Goal: Task Accomplishment & Management: Manage account settings

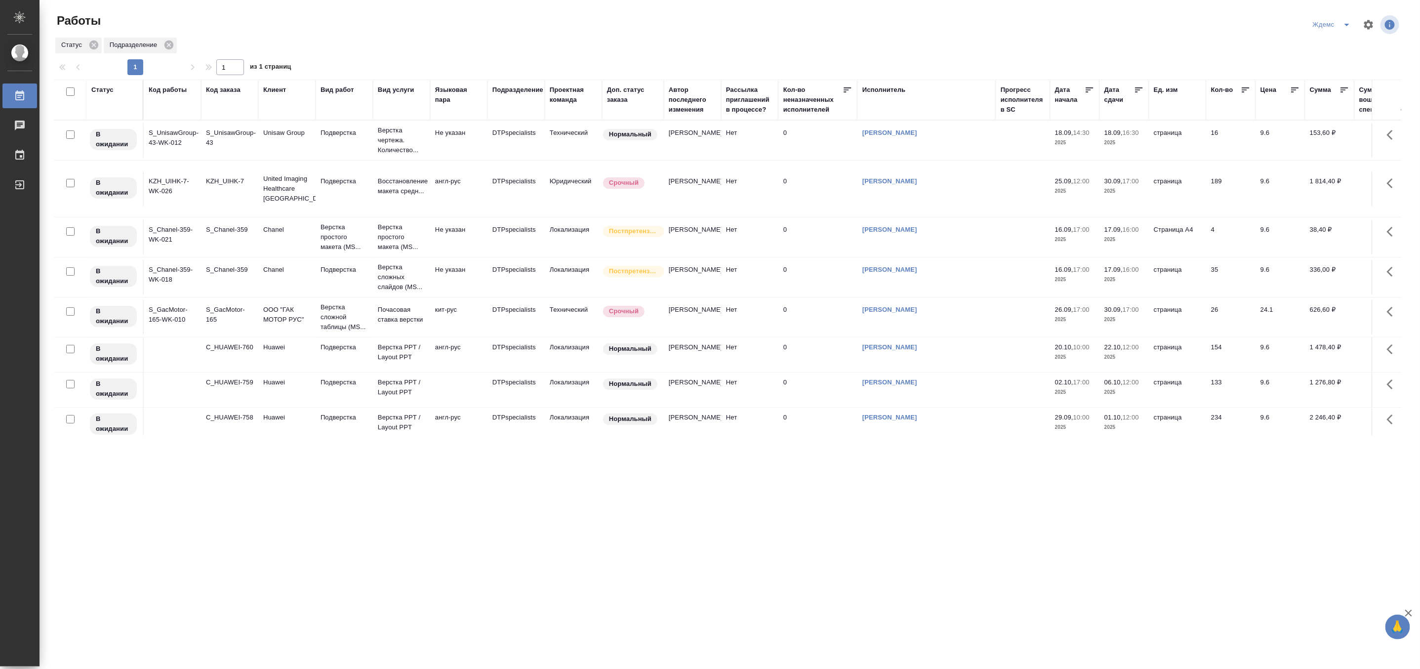
click at [1344, 19] on icon "split button" at bounding box center [1347, 25] width 12 height 12
click at [1340, 72] on li "[PERSON_NAME]" at bounding box center [1338, 76] width 95 height 16
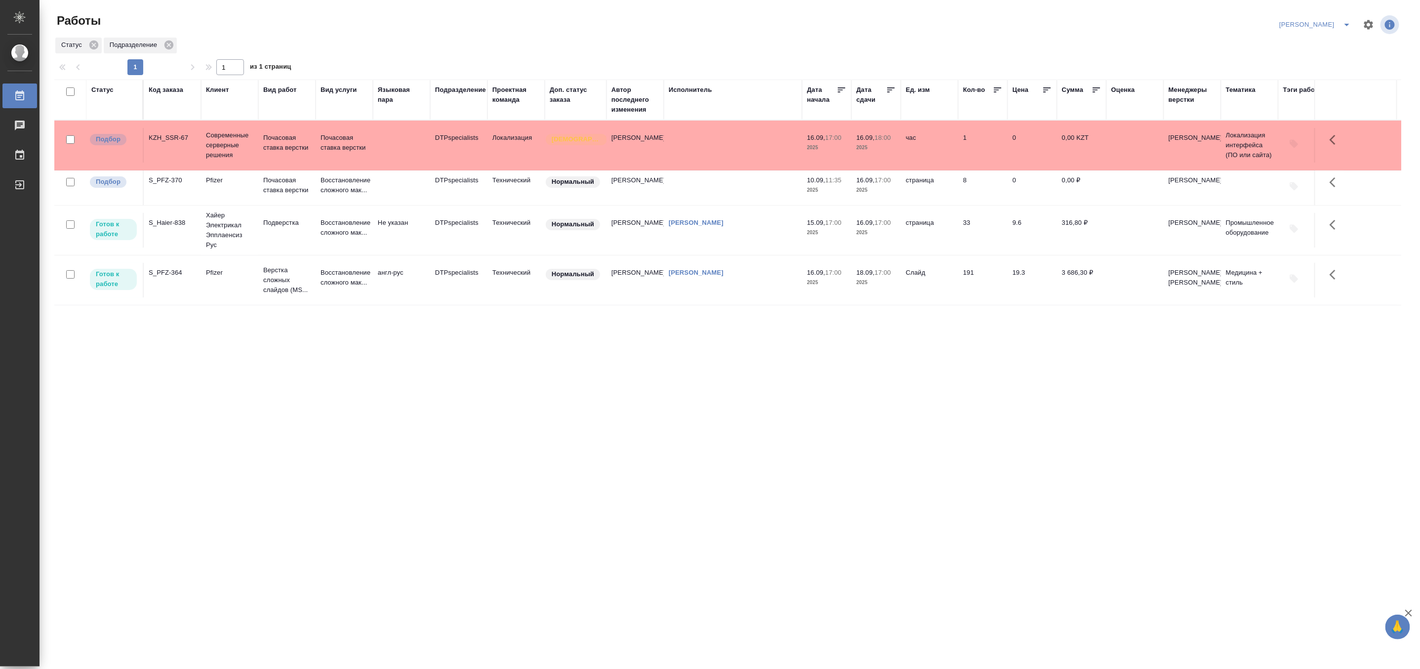
click at [378, 247] on td "Не указан" at bounding box center [401, 230] width 57 height 35
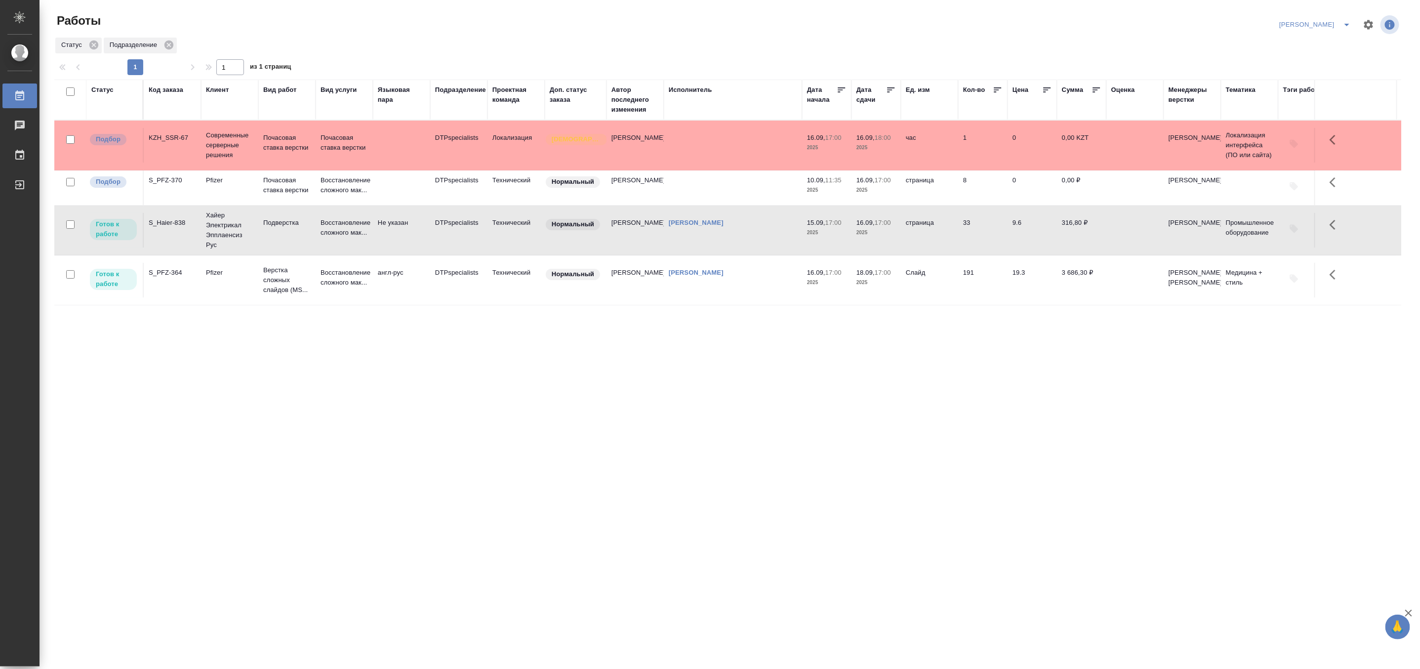
click at [378, 247] on td "Не указан" at bounding box center [401, 230] width 57 height 35
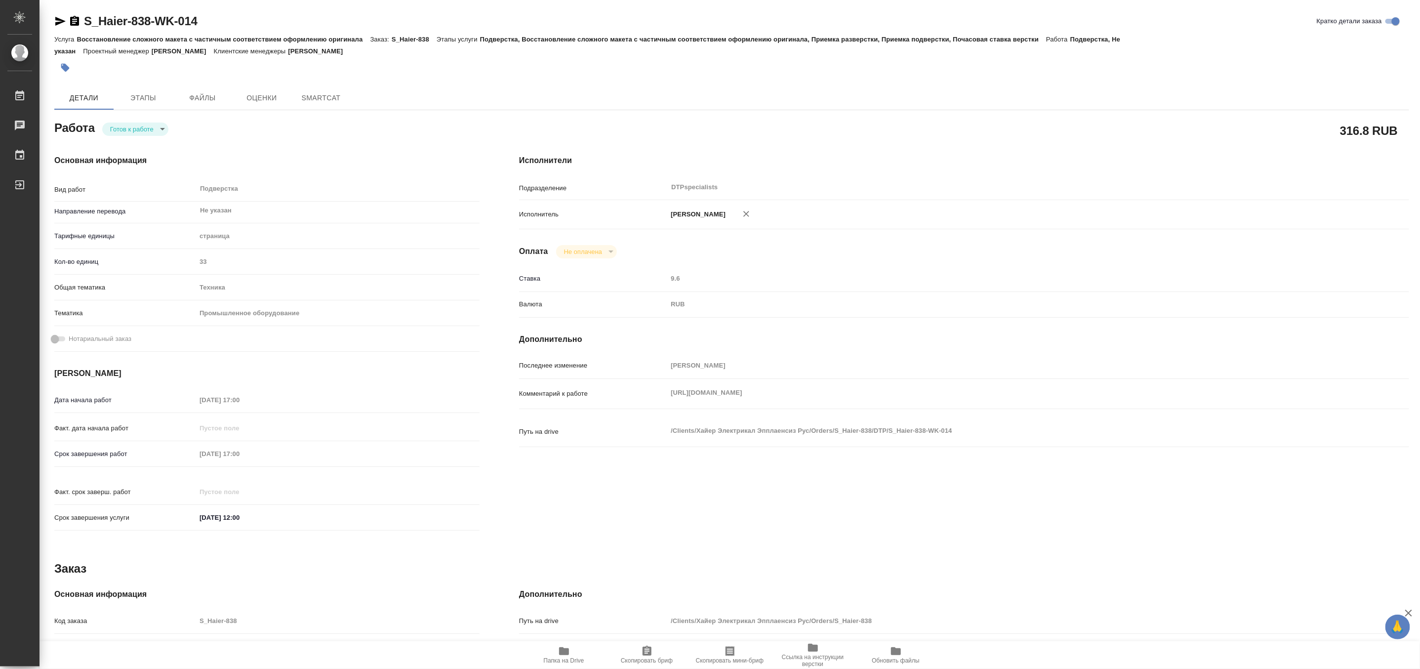
type textarea "x"
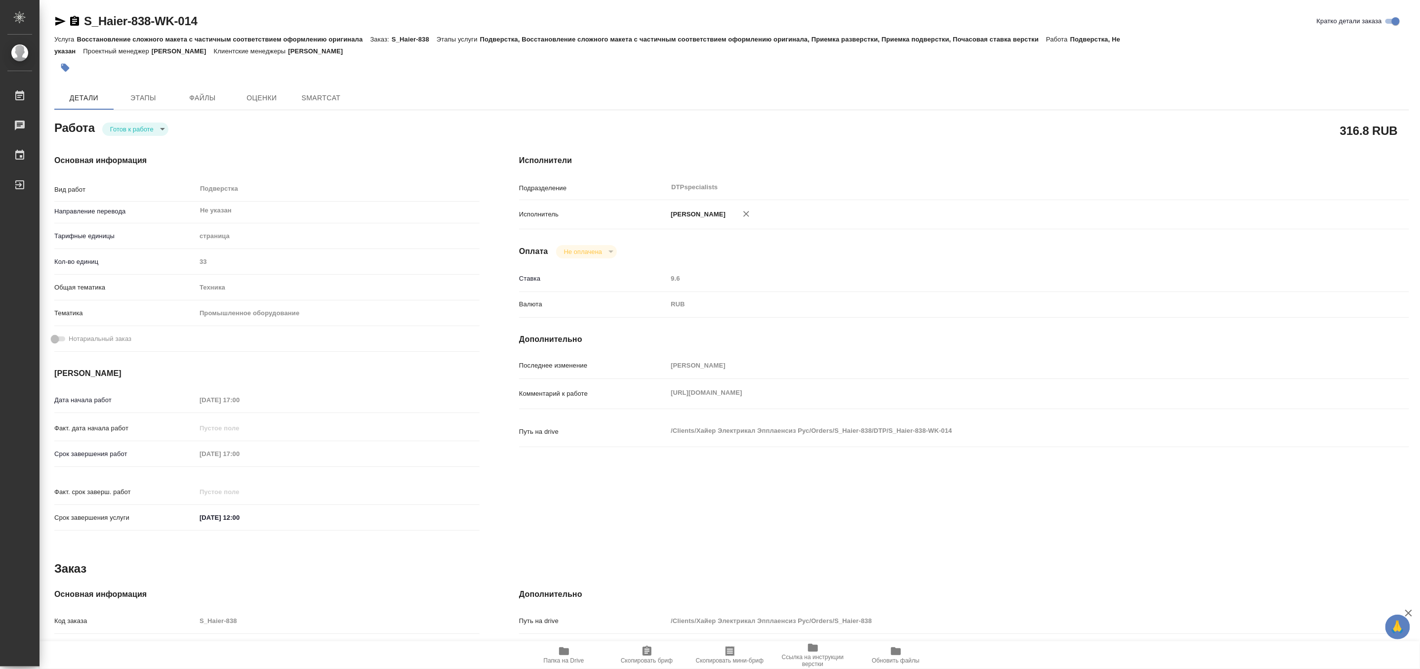
type textarea "x"
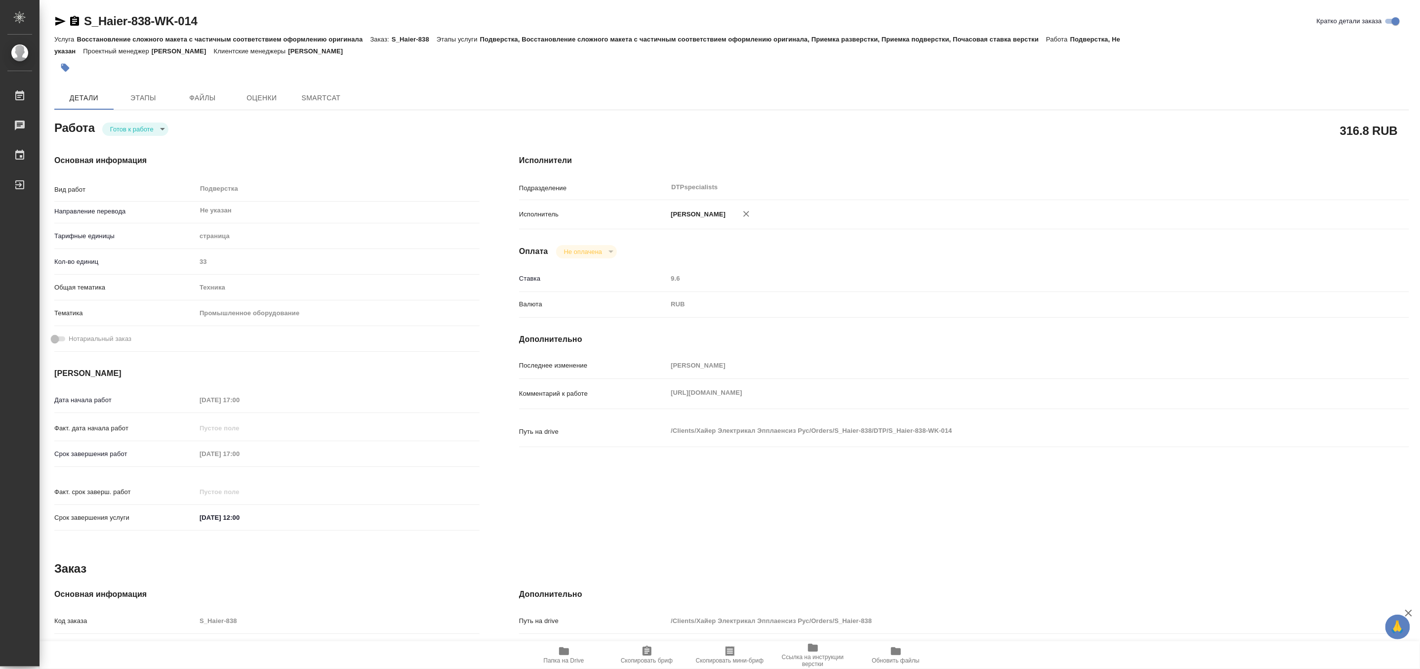
type textarea "x"
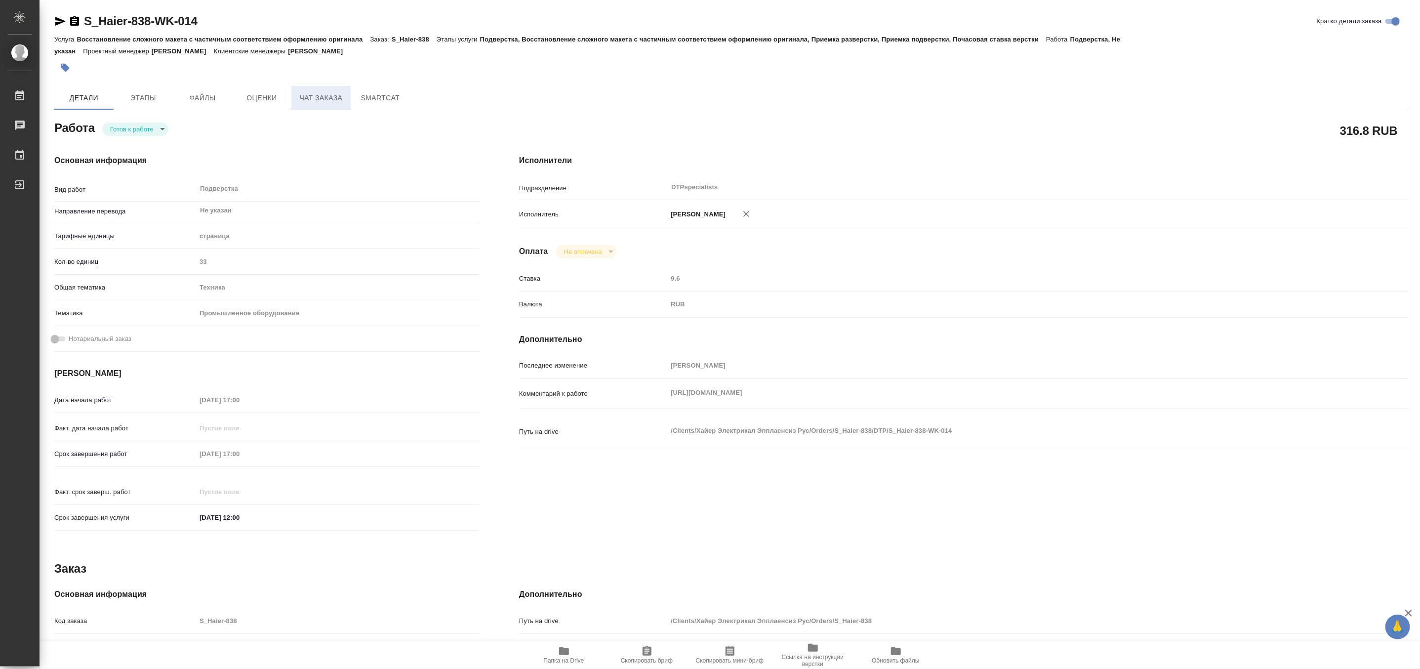
click at [315, 95] on span "Чат заказа" at bounding box center [320, 98] width 47 height 12
type textarea "x"
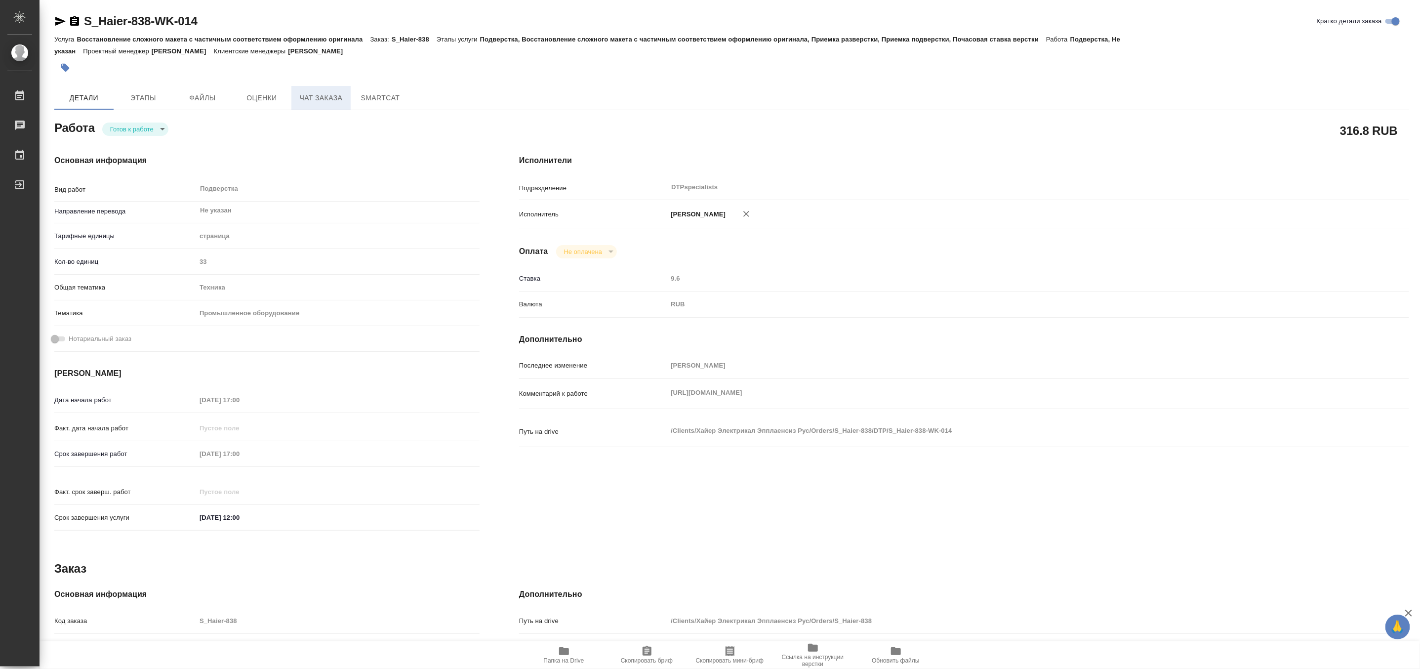
type textarea "x"
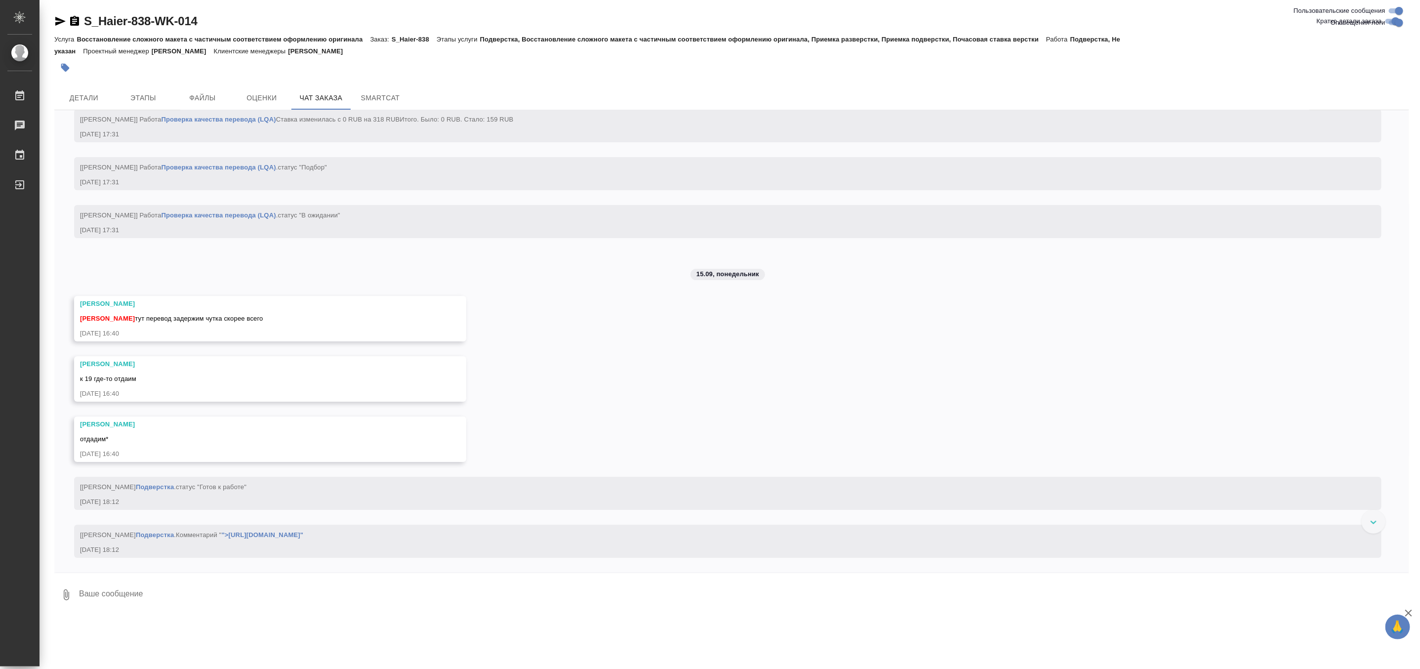
scroll to position [5033, 0]
click at [85, 102] on span "Детали" at bounding box center [83, 98] width 47 height 12
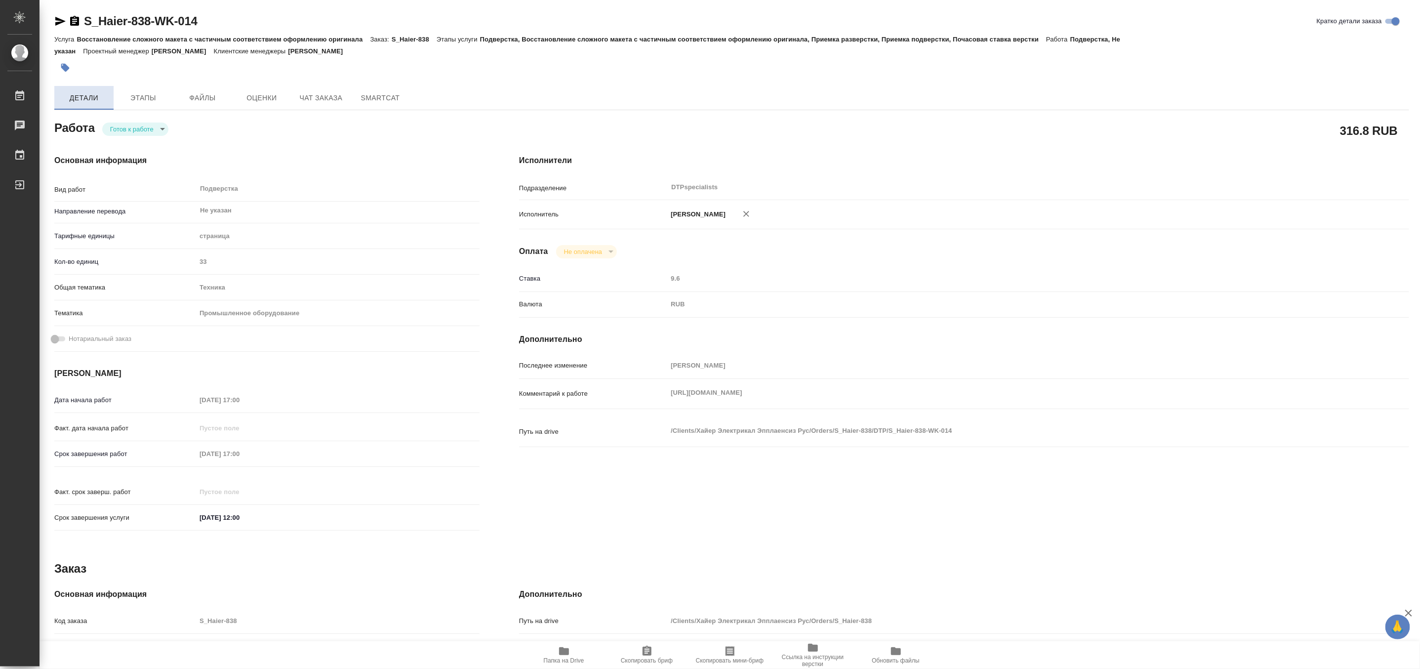
type textarea "x"
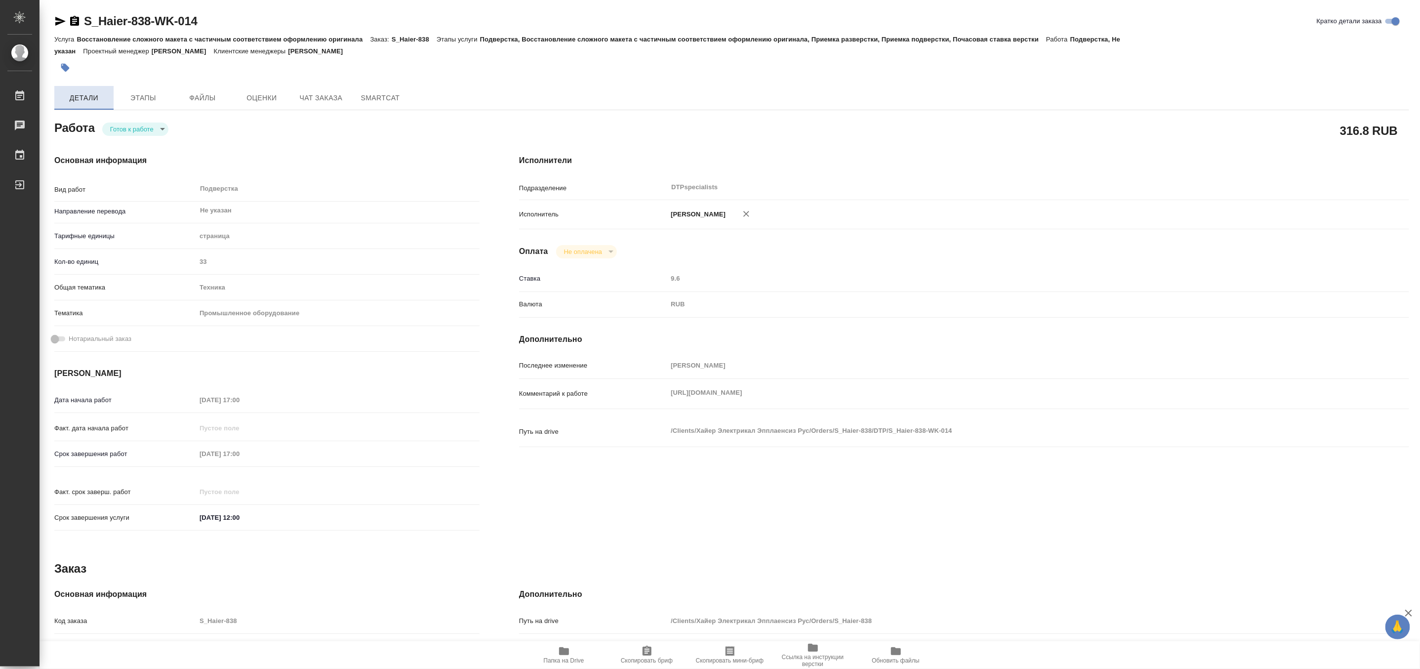
type textarea "x"
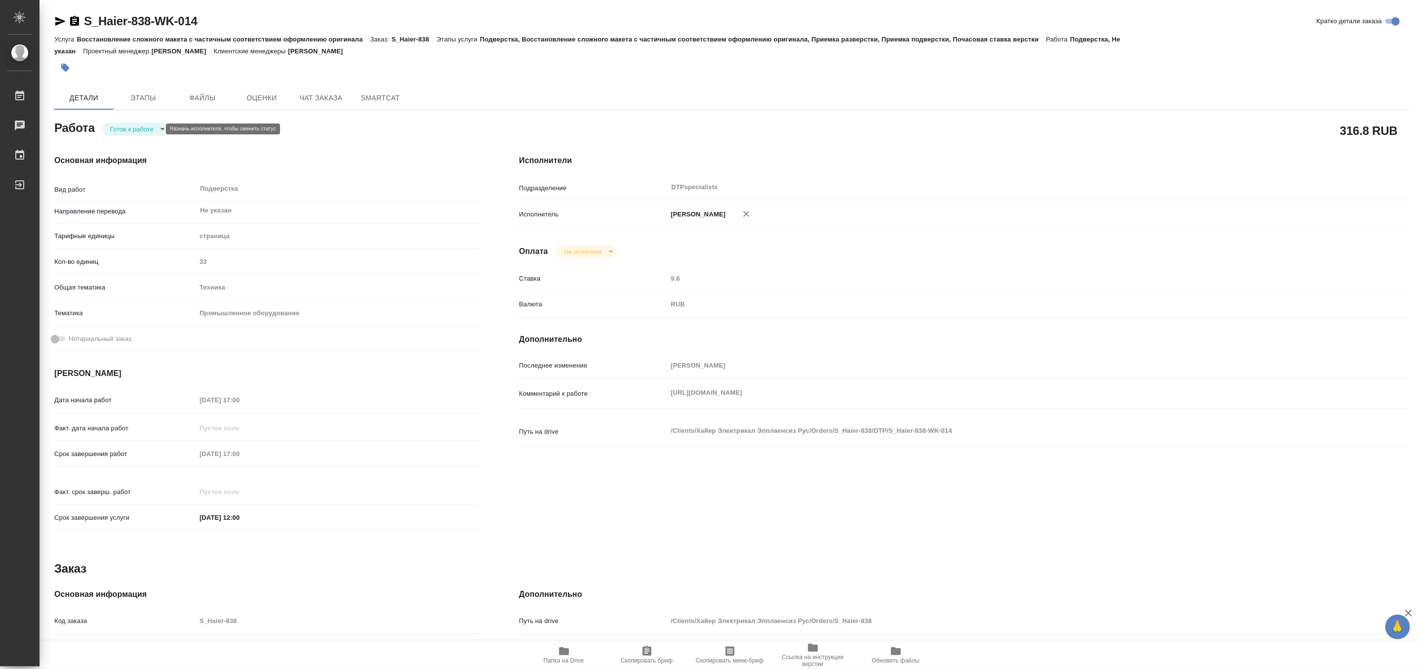
click at [126, 128] on body "🙏 .cls-1 fill:#fff; AWATERA Matveeva Maria Работы 0 Чаты График Выйти S_Haier-8…" at bounding box center [710, 334] width 1420 height 669
type textarea "x"
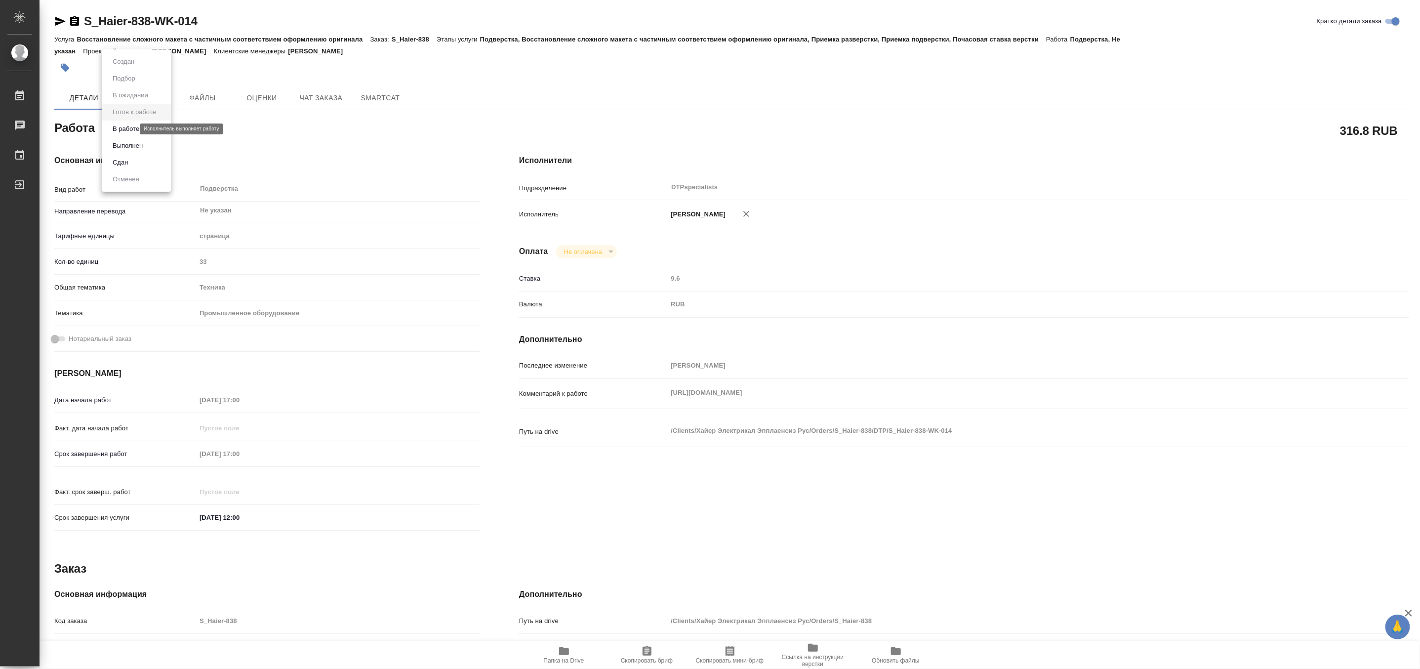
type textarea "x"
click at [126, 128] on button "В работе" at bounding box center [126, 128] width 33 height 11
type textarea "x"
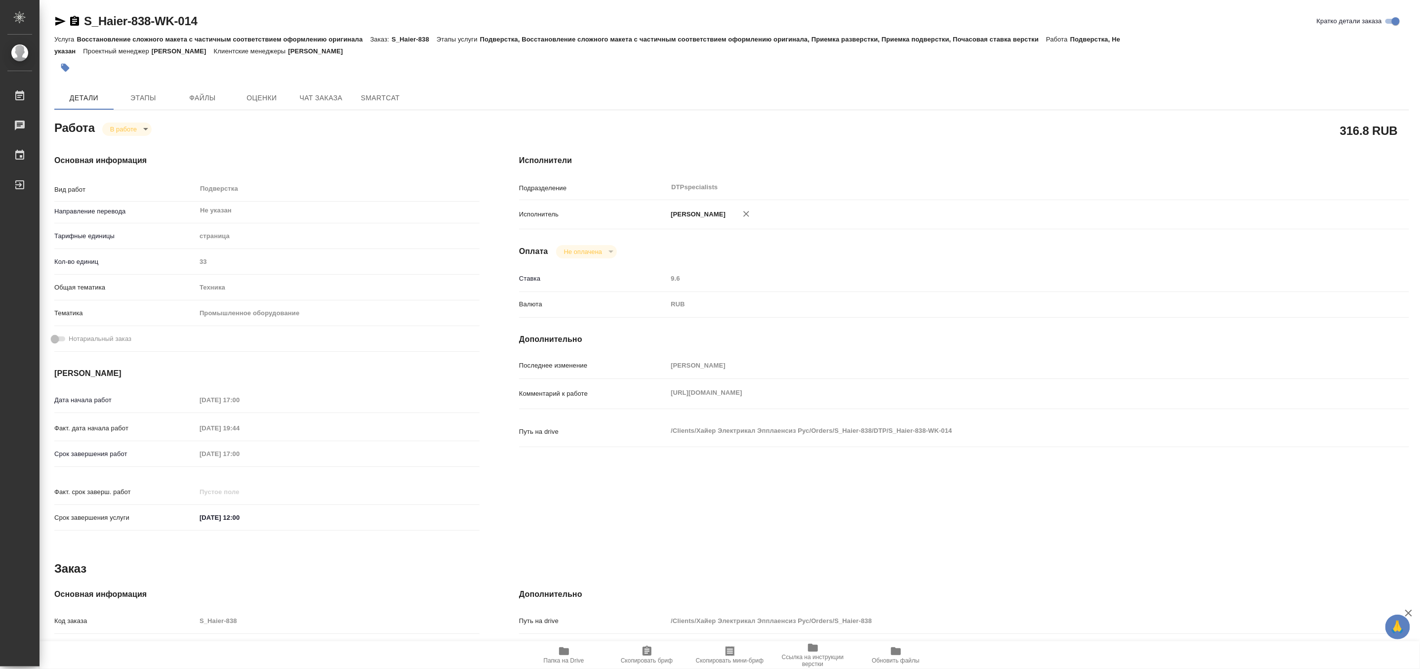
type textarea "x"
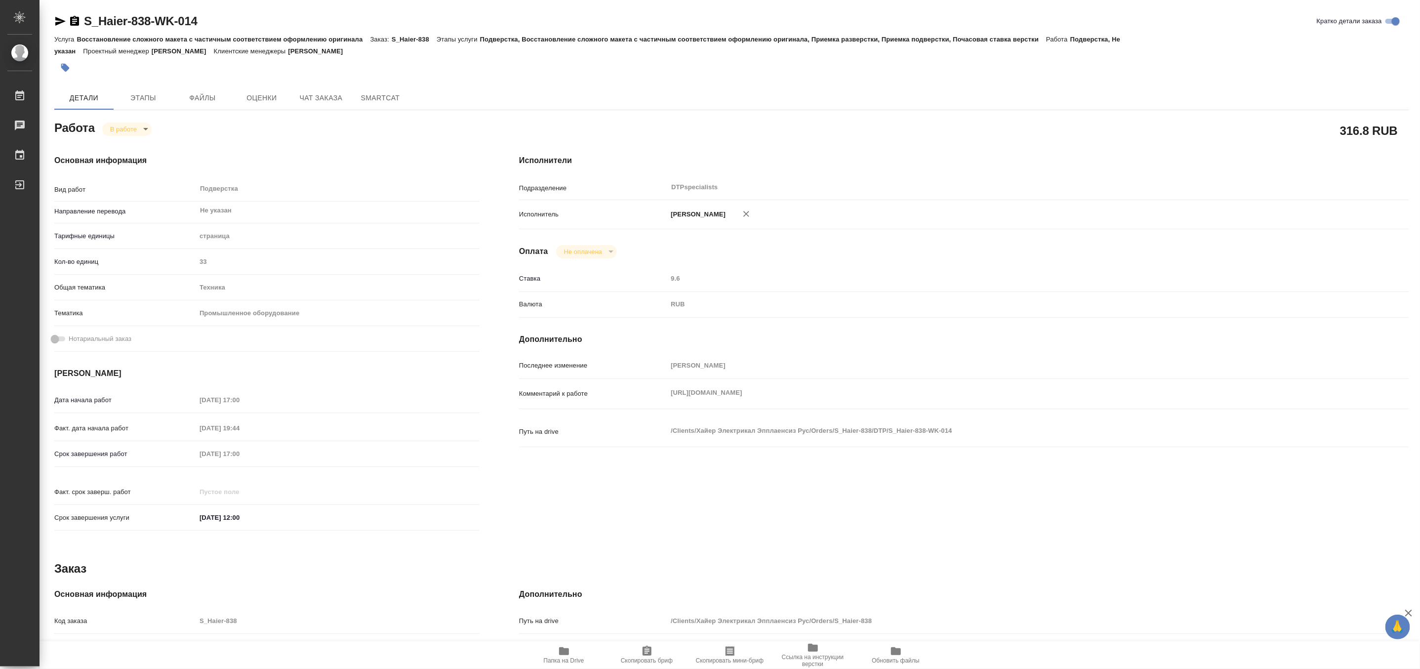
type textarea "x"
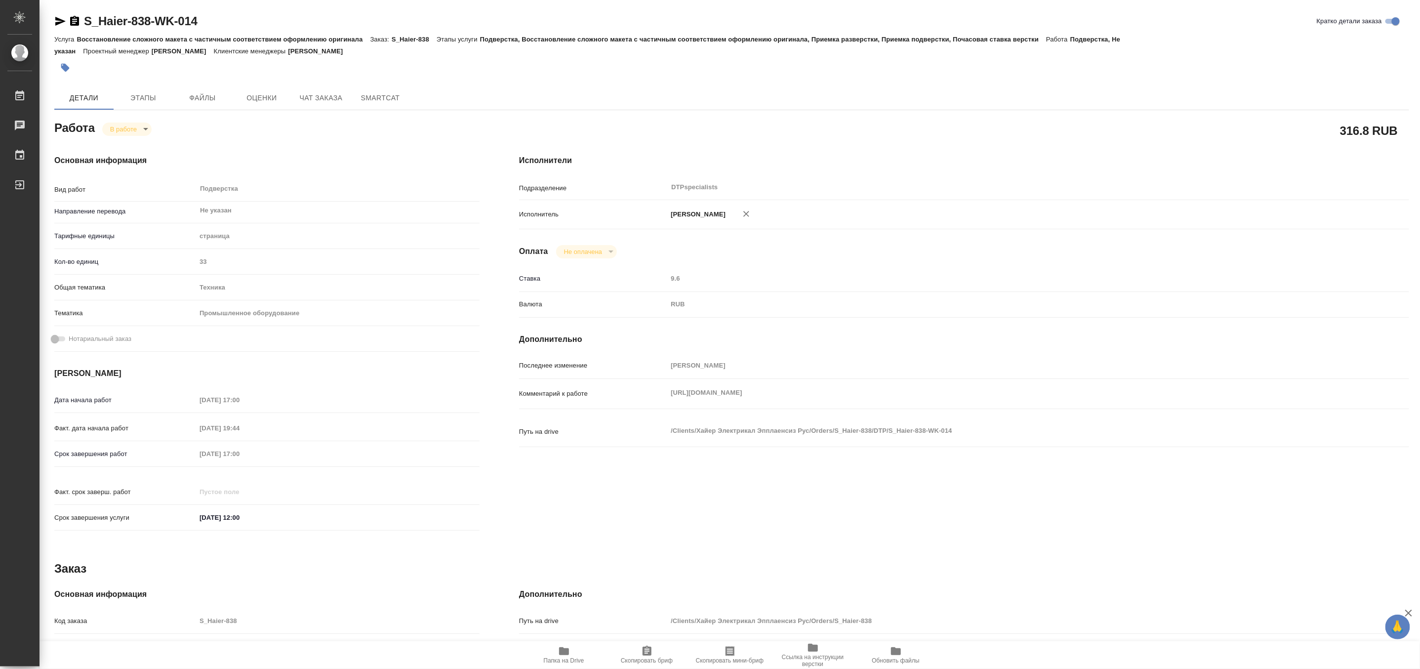
type textarea "x"
